Goal: Navigation & Orientation: Find specific page/section

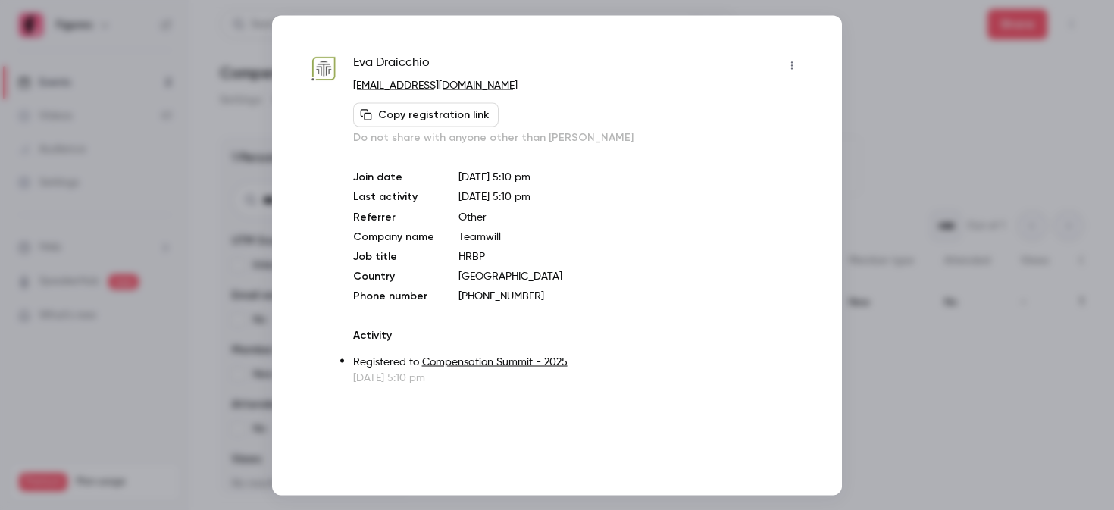
click at [888, 117] on div at bounding box center [557, 255] width 1114 height 510
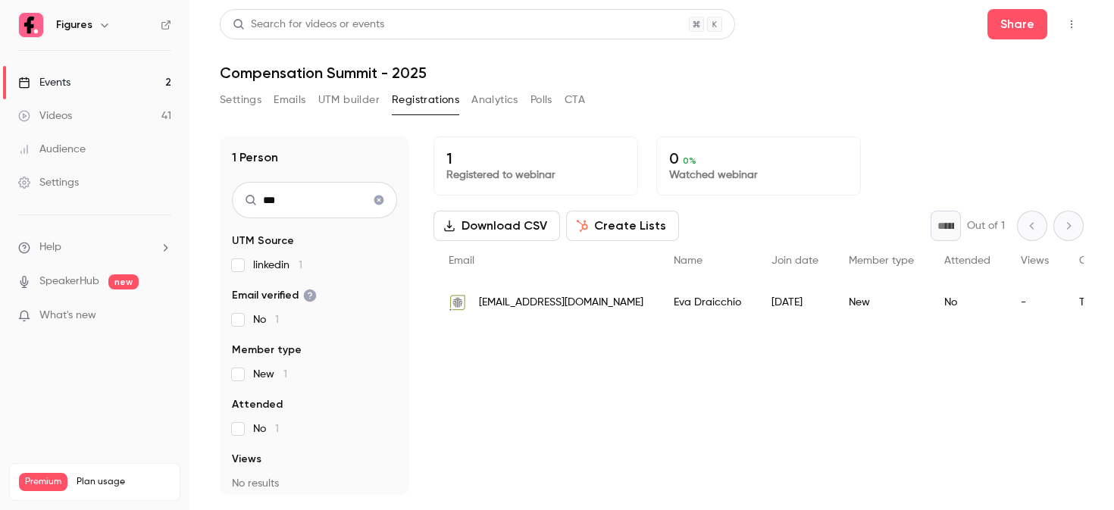
click at [77, 86] on link "Events 2" at bounding box center [95, 82] width 190 height 33
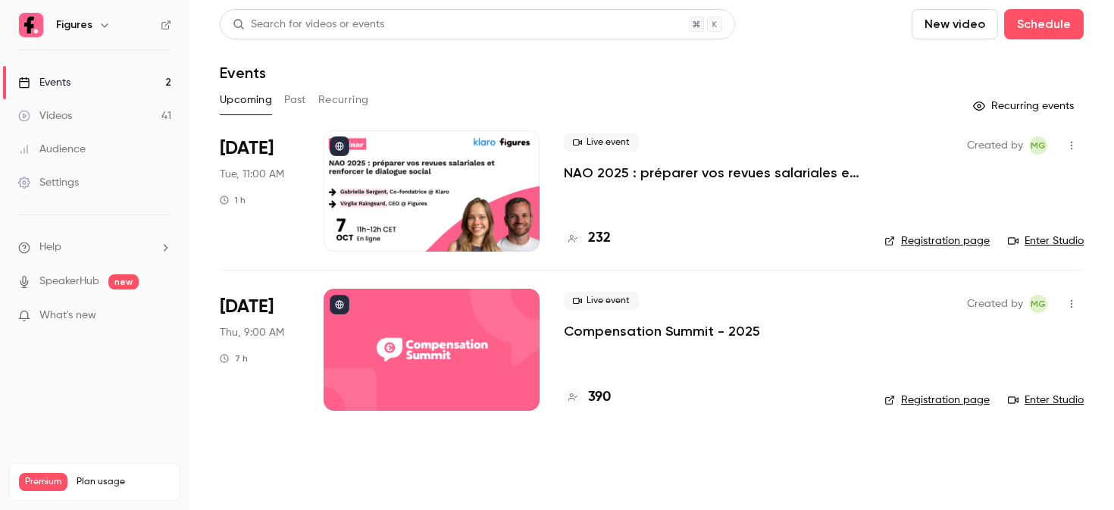
click at [415, 319] on div at bounding box center [432, 349] width 216 height 121
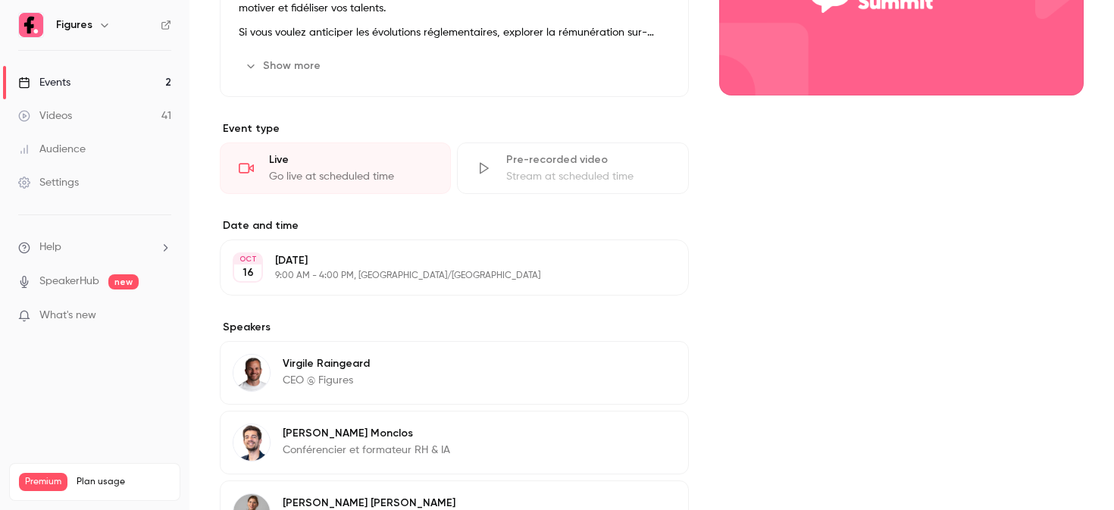
scroll to position [272, 0]
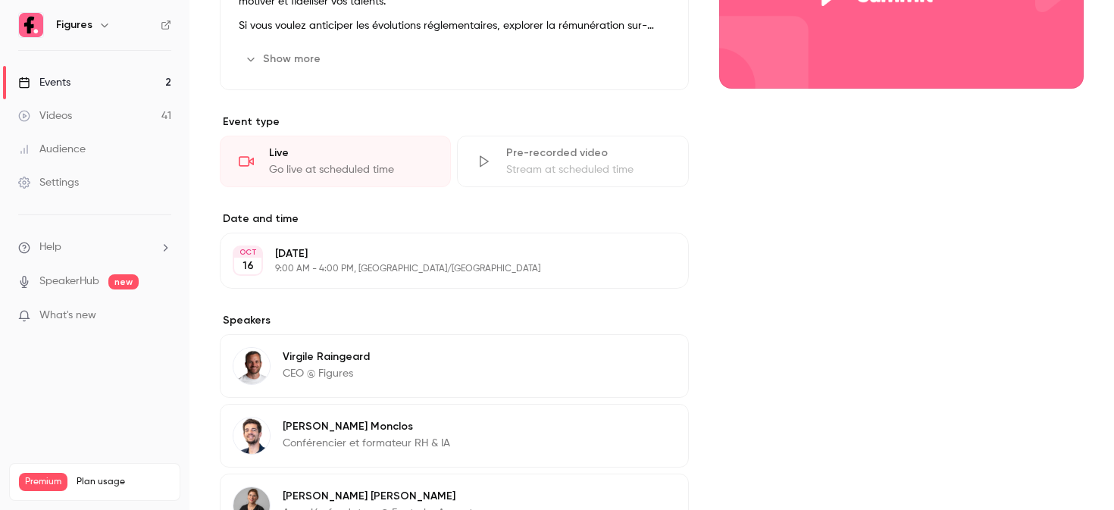
click at [274, 51] on button "Show more" at bounding box center [284, 59] width 91 height 24
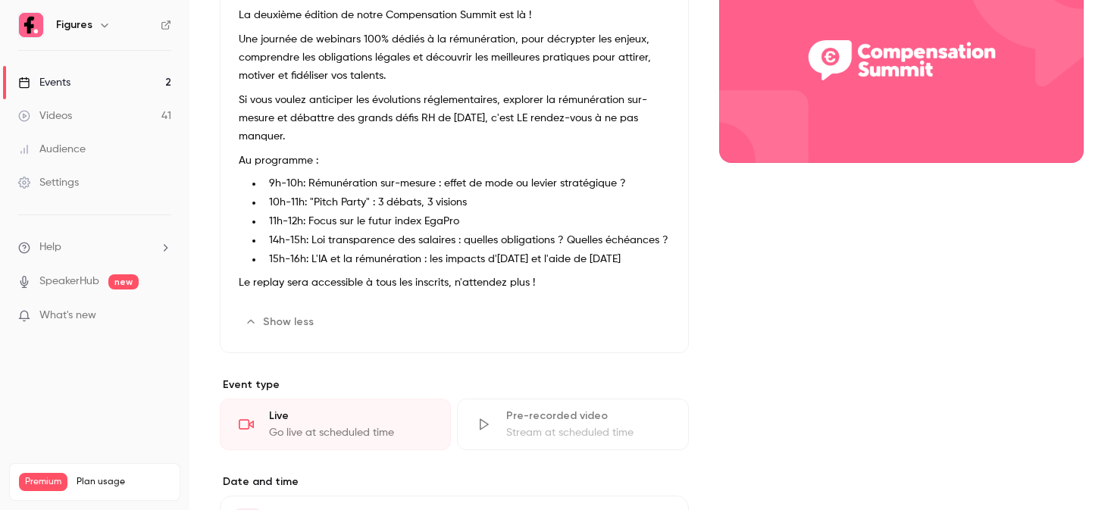
scroll to position [196, 0]
